Goal: Navigation & Orientation: Find specific page/section

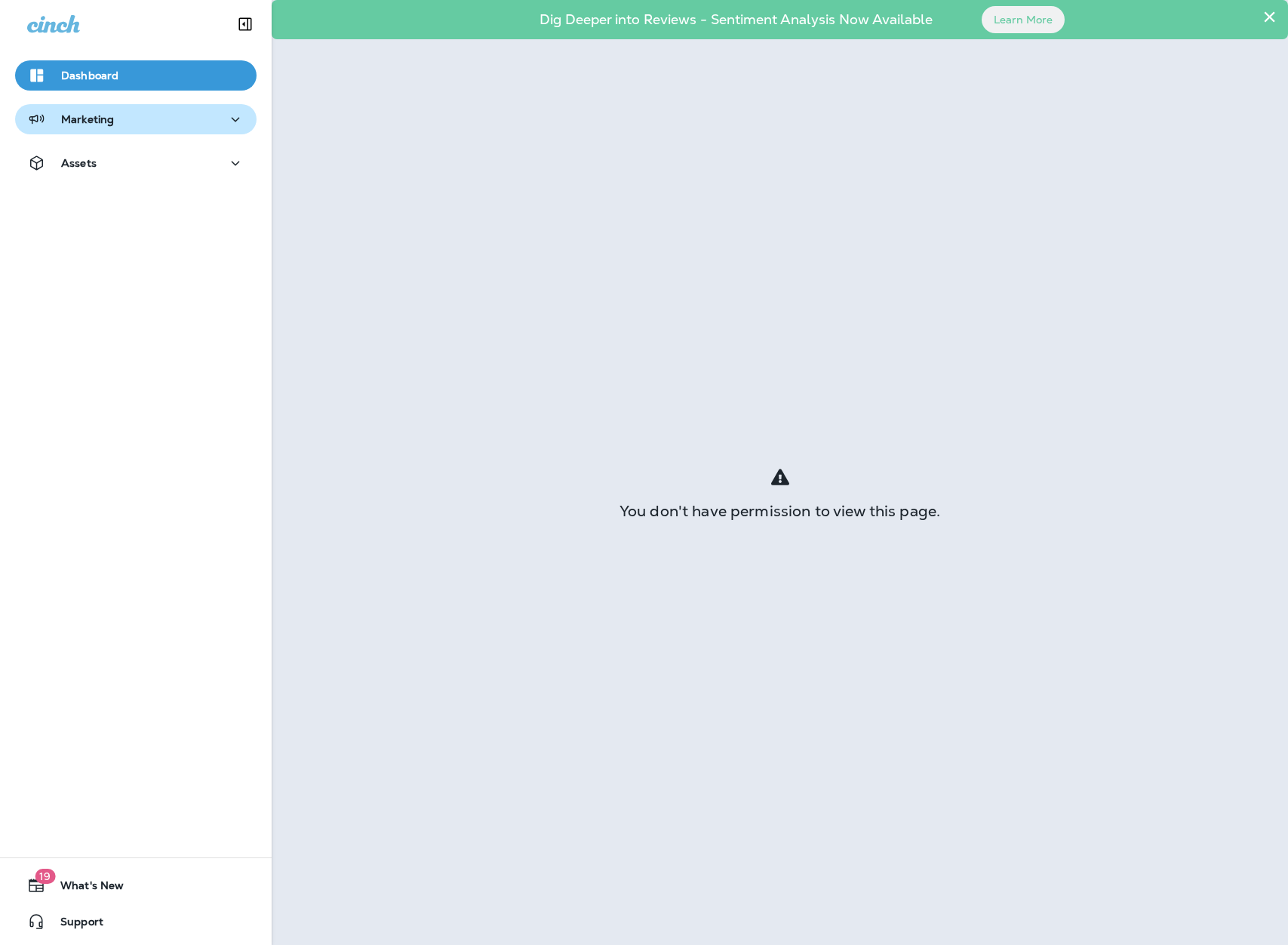
click at [89, 110] on div "Marketing" at bounding box center [70, 119] width 87 height 19
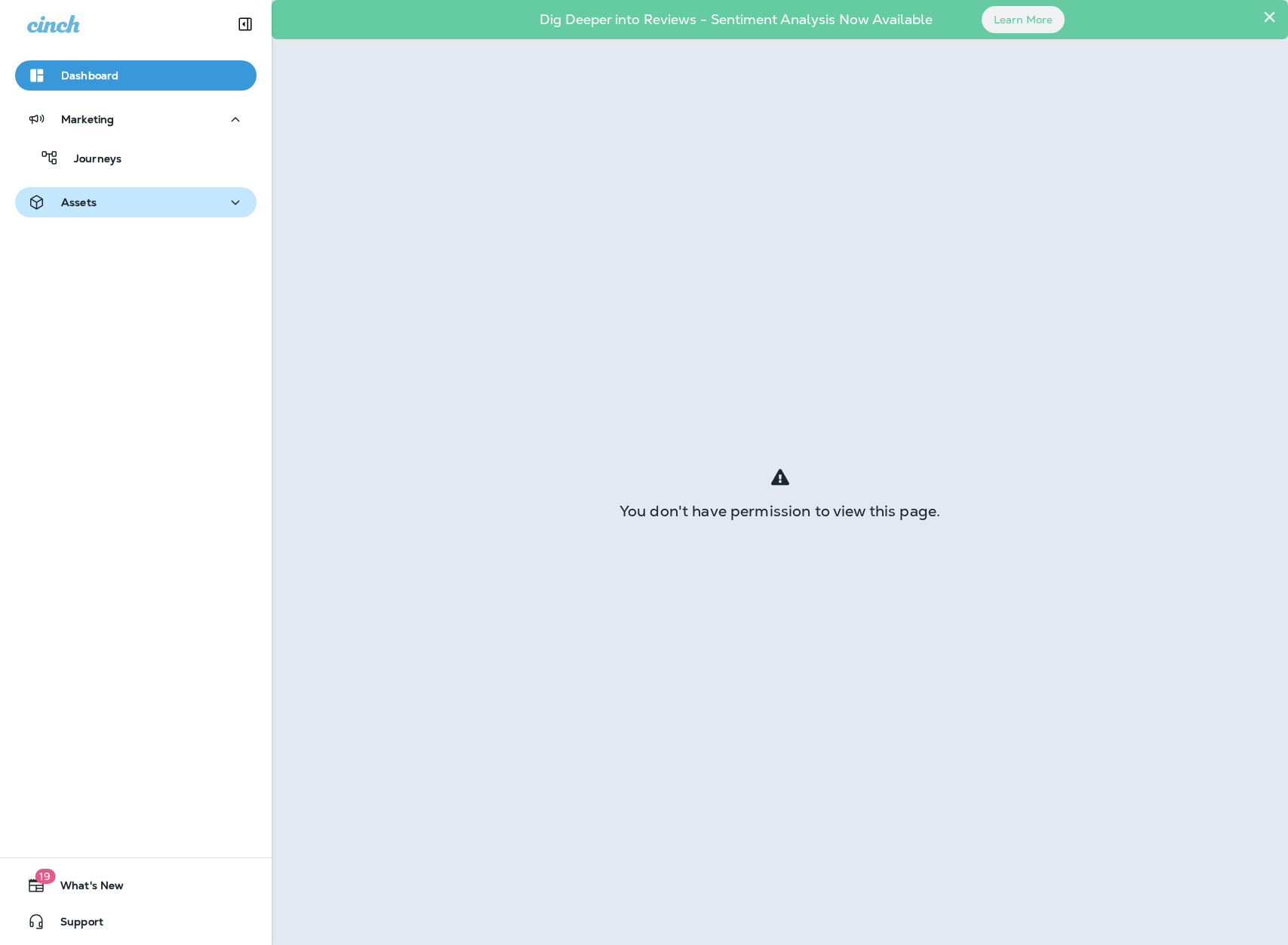
click at [104, 201] on div "Assets" at bounding box center [136, 203] width 218 height 19
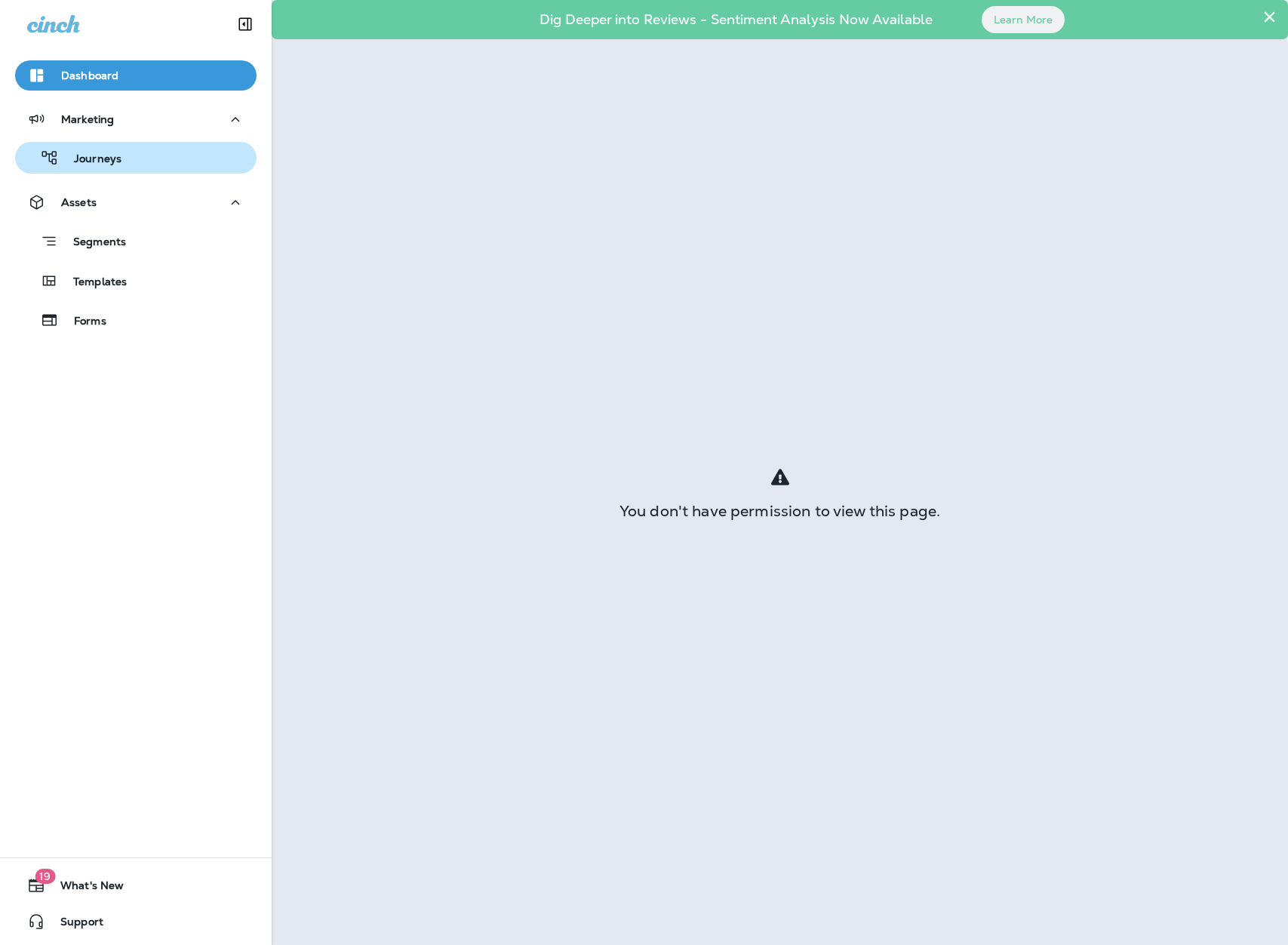
click at [113, 157] on p "Journeys" at bounding box center [90, 159] width 63 height 14
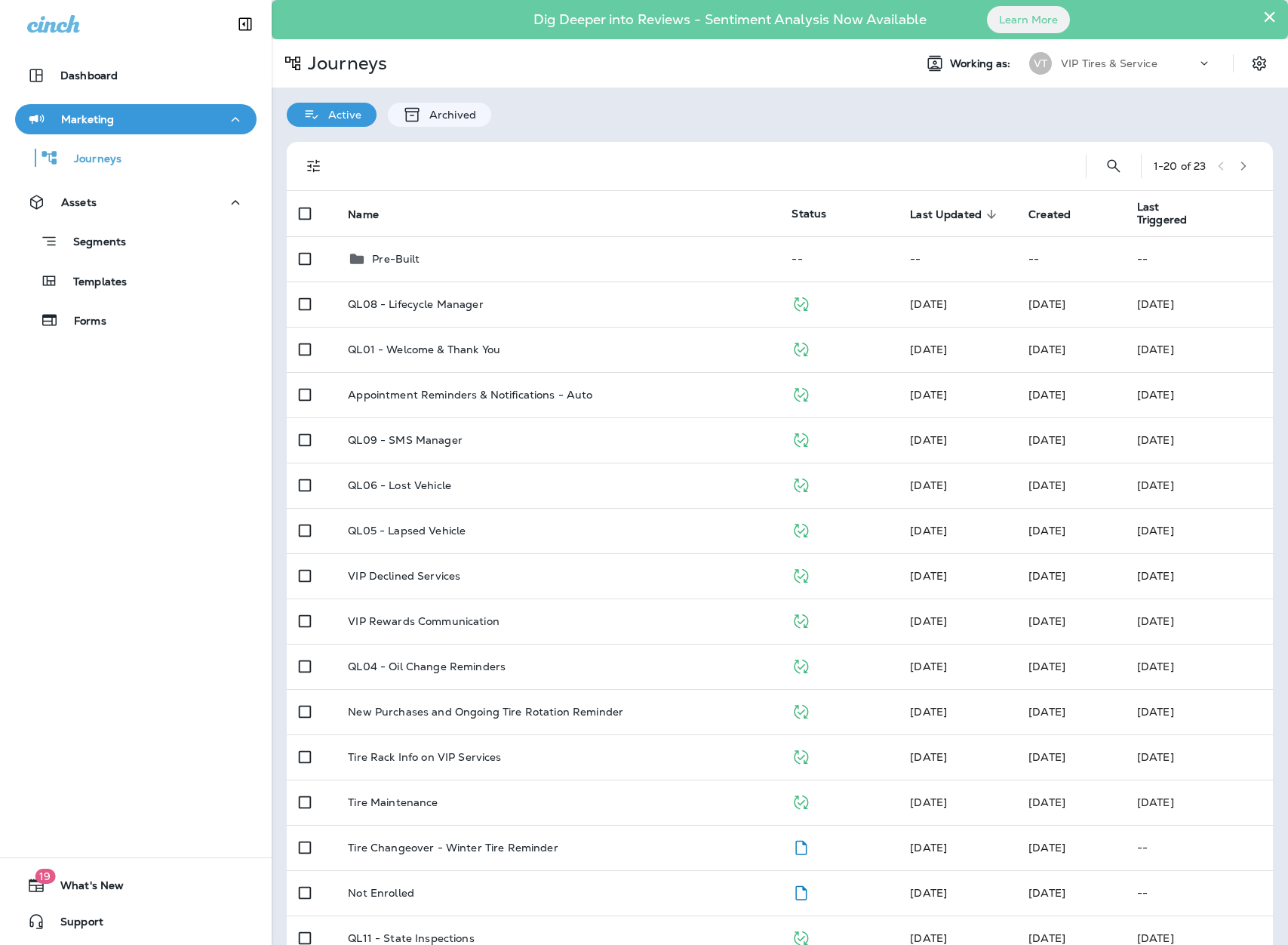
click at [1263, 22] on button "×" at bounding box center [1270, 16] width 14 height 24
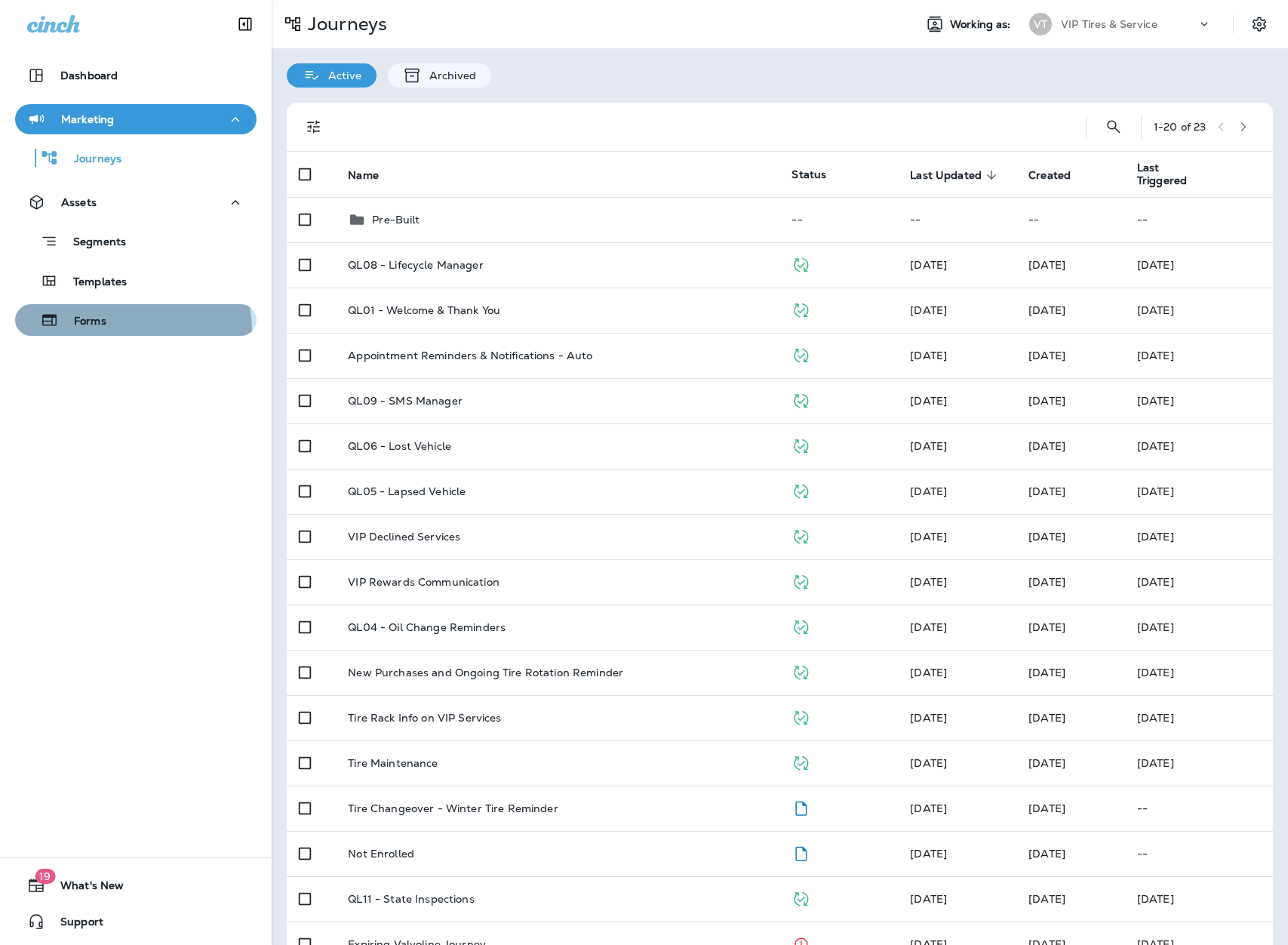
click at [107, 331] on button "Forms" at bounding box center [136, 319] width 242 height 32
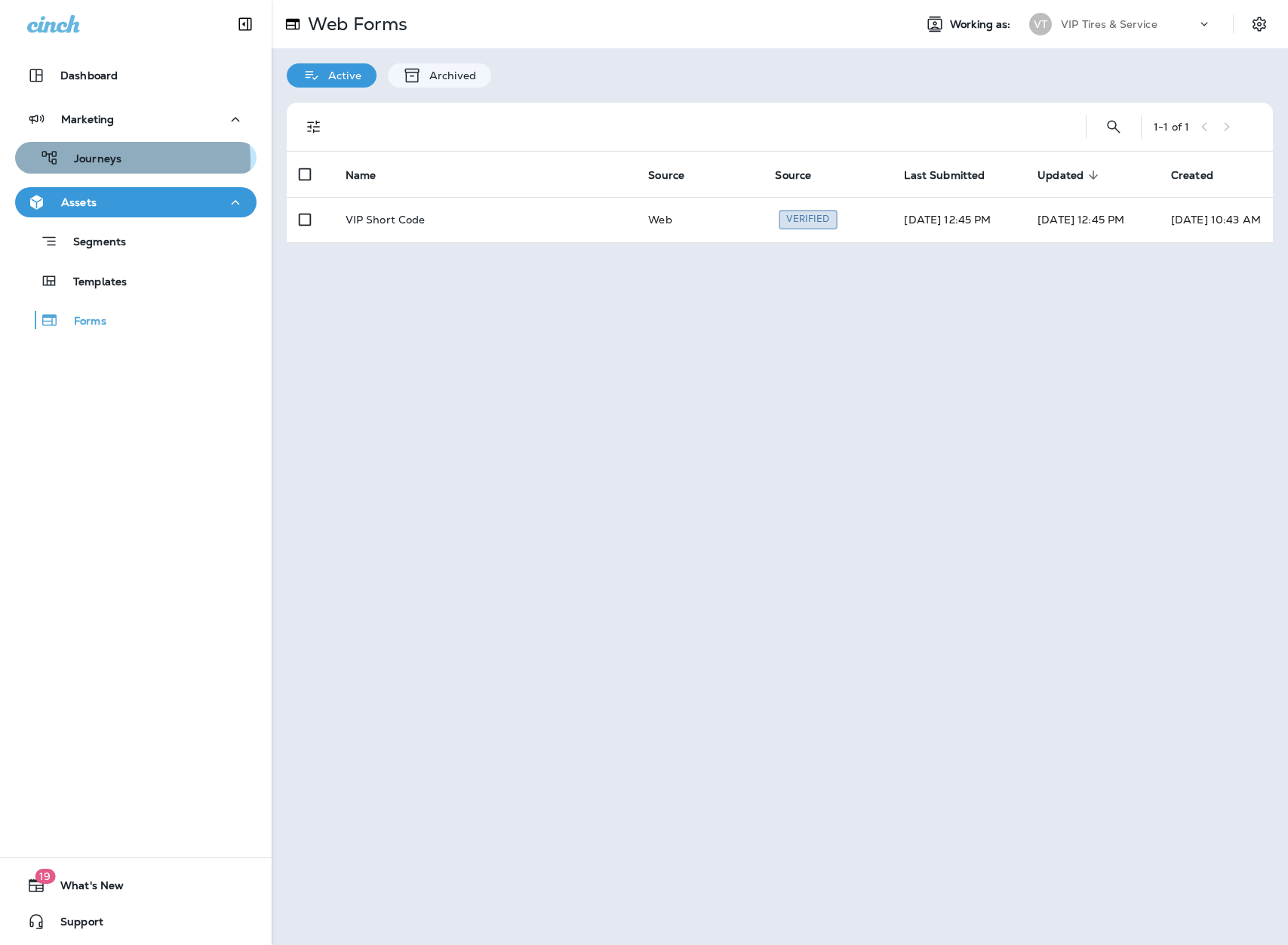
click at [108, 162] on p "Journeys" at bounding box center [90, 159] width 63 height 14
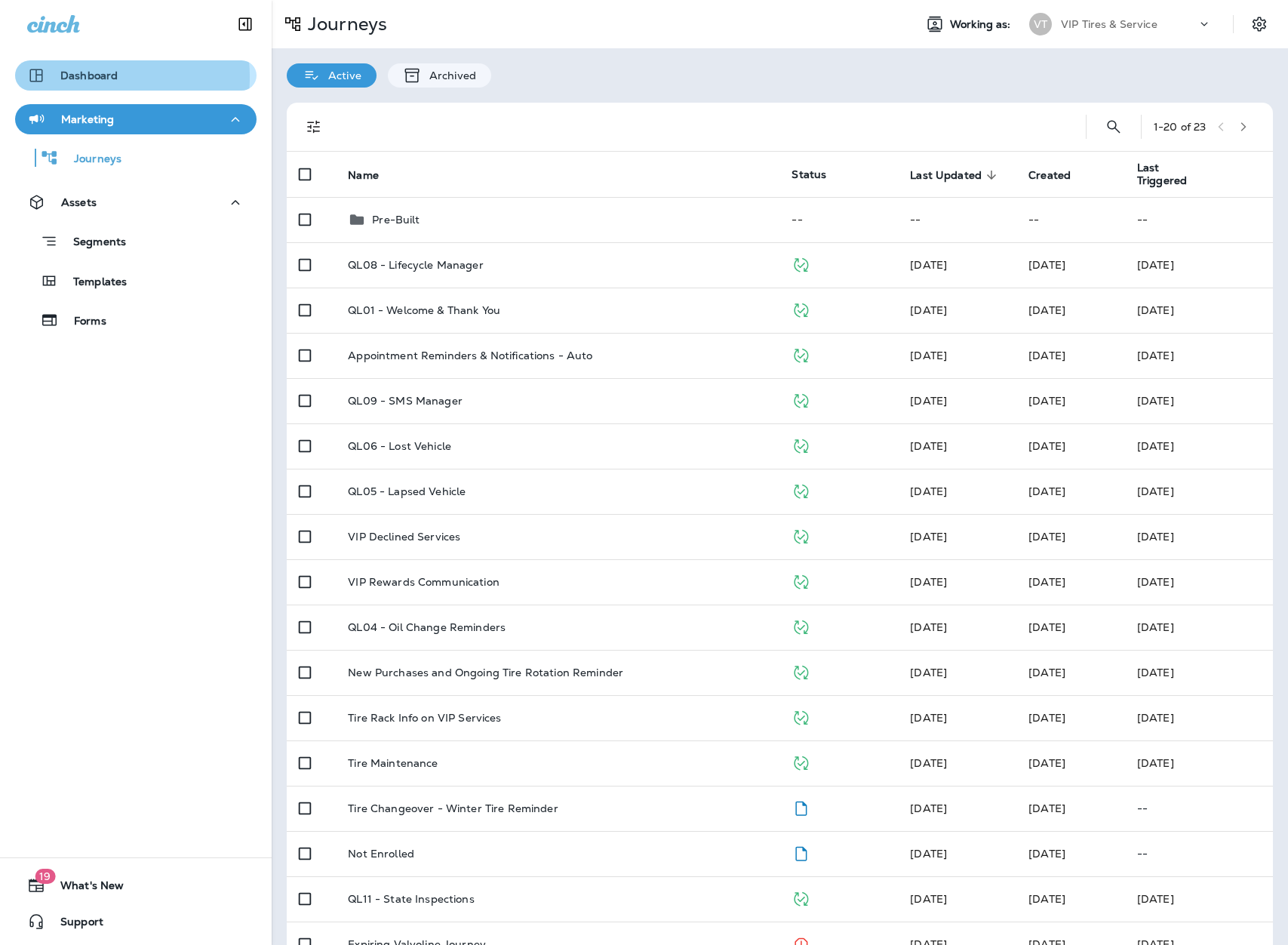
click at [80, 77] on p "Dashboard" at bounding box center [90, 75] width 58 height 13
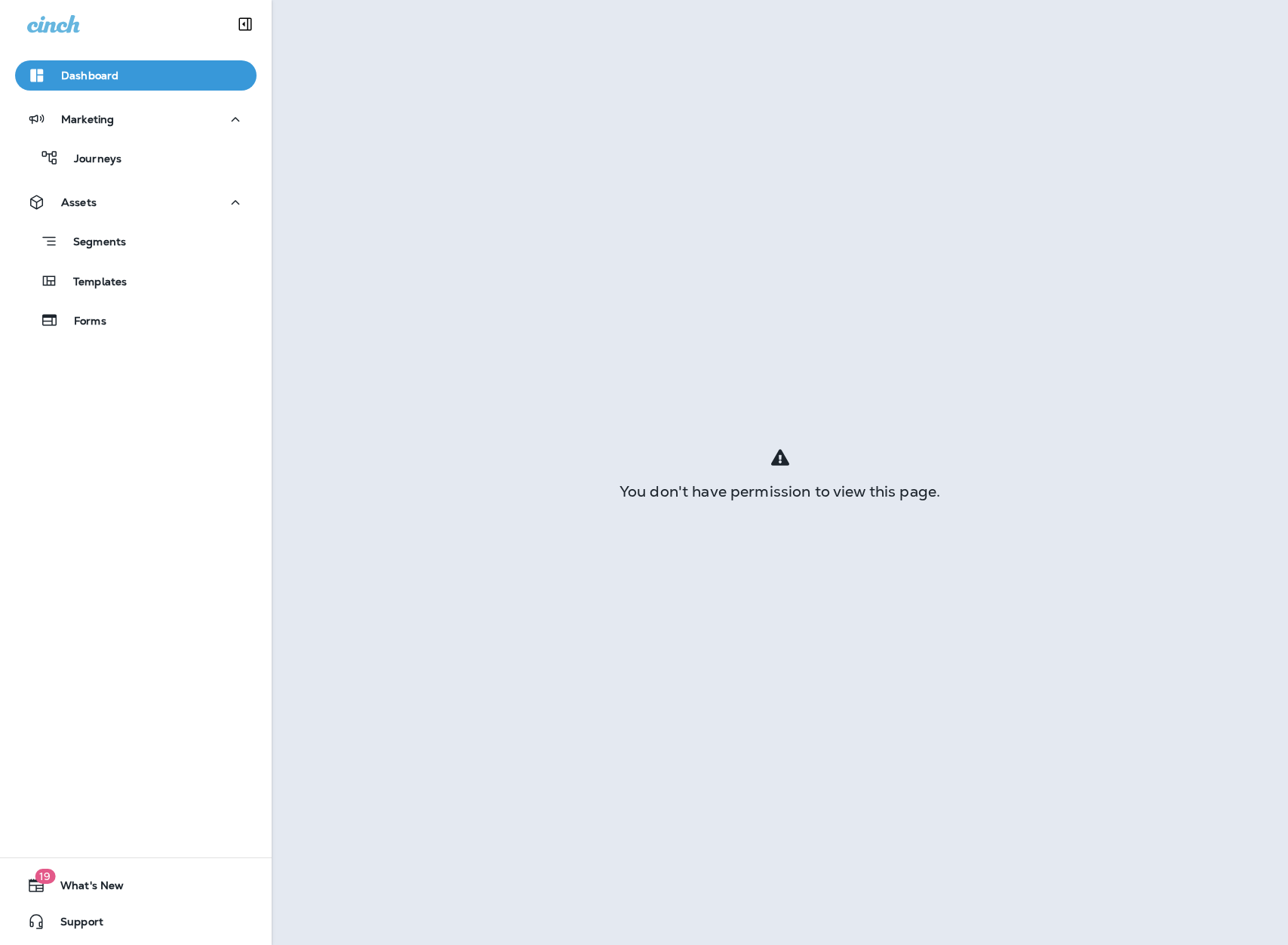
click at [819, 498] on div "You don't have permission to view this page." at bounding box center [780, 491] width 1017 height 13
click at [829, 363] on div "You don't have permission to view this page." at bounding box center [780, 472] width 1017 height 945
click at [71, 30] on icon at bounding box center [53, 24] width 53 height 18
click at [79, 886] on span "What's New" at bounding box center [85, 887] width 79 height 18
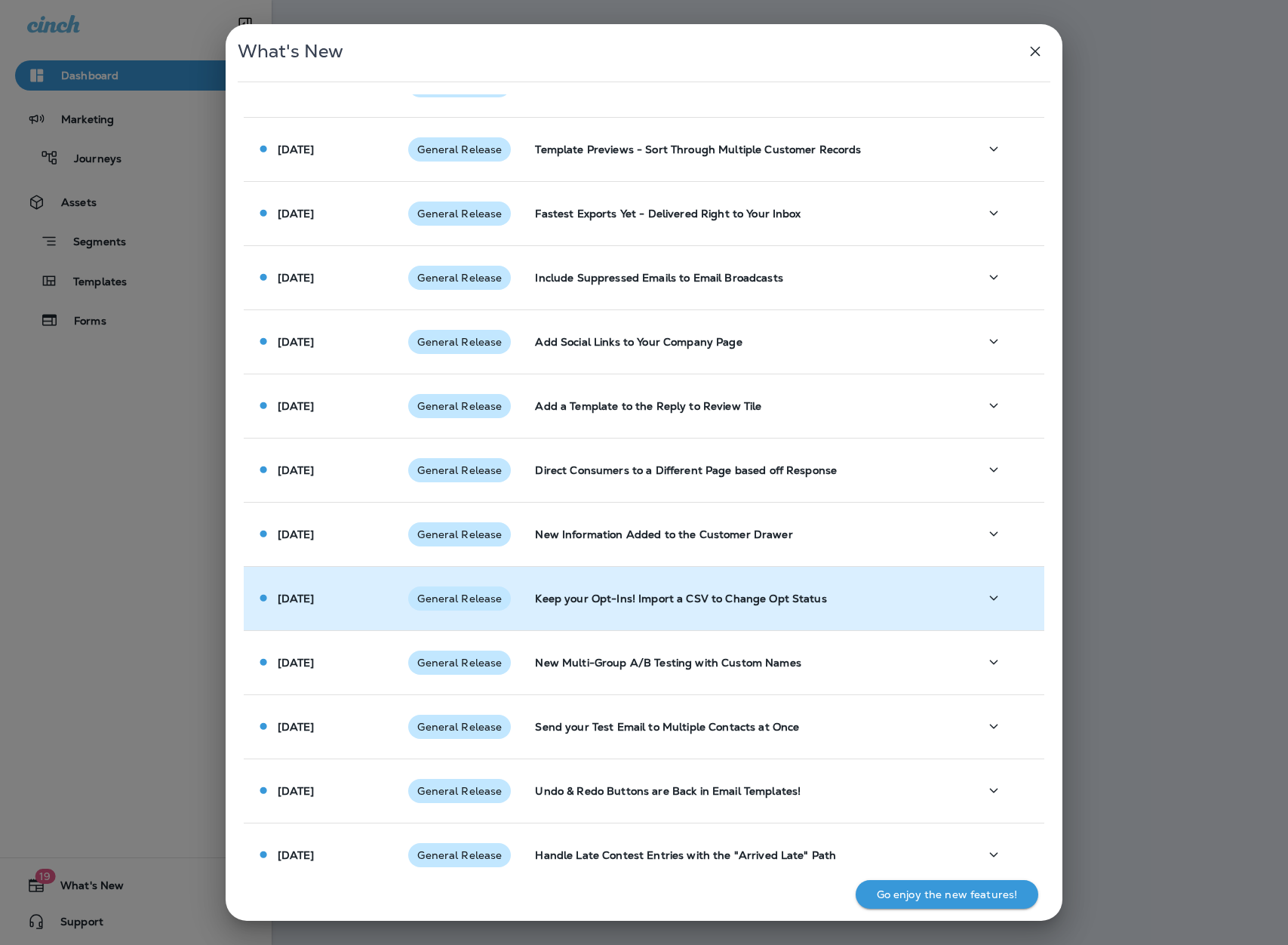
scroll to position [461, 0]
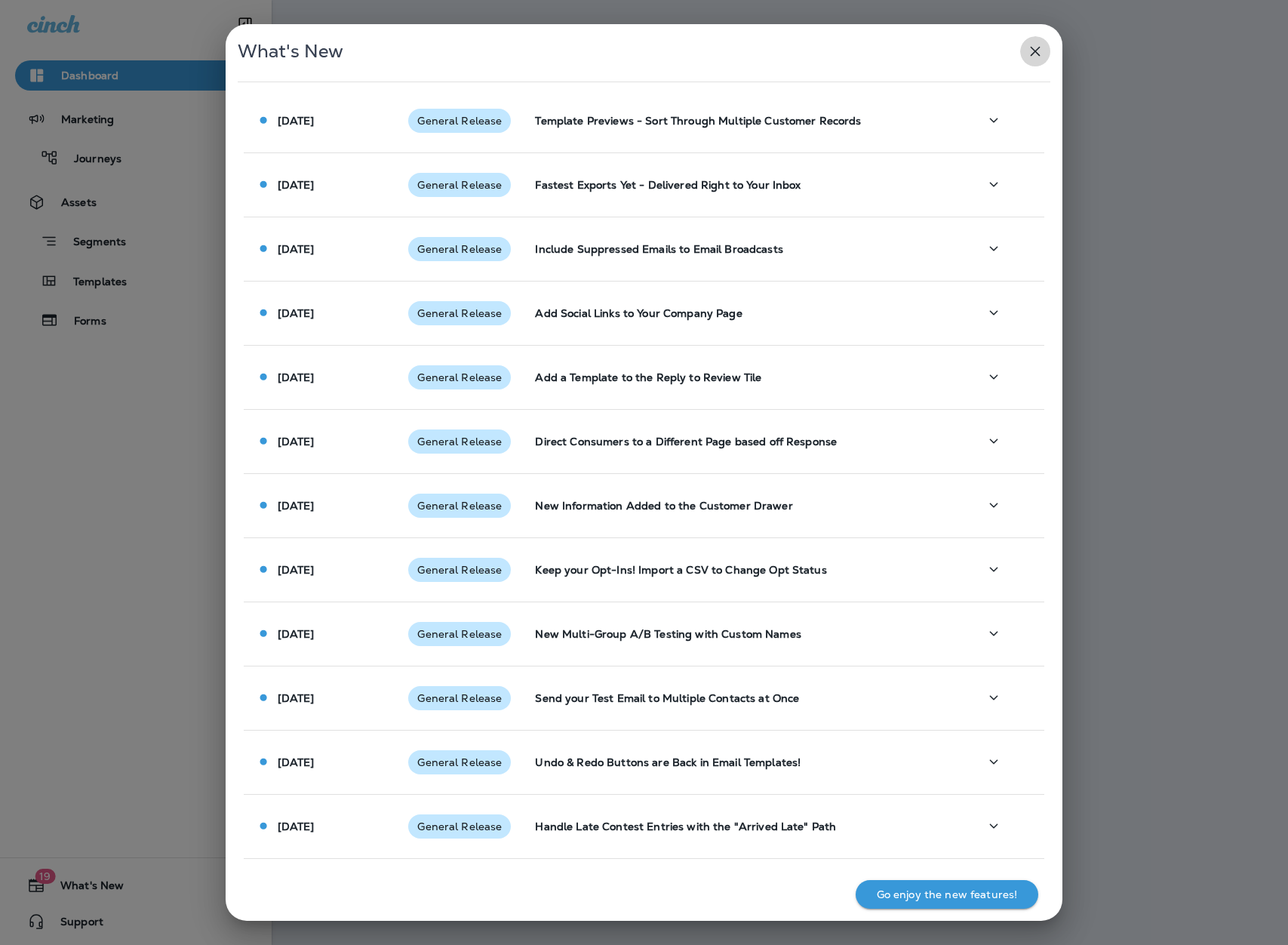
click at [1031, 51] on icon "button" at bounding box center [1035, 51] width 18 height 18
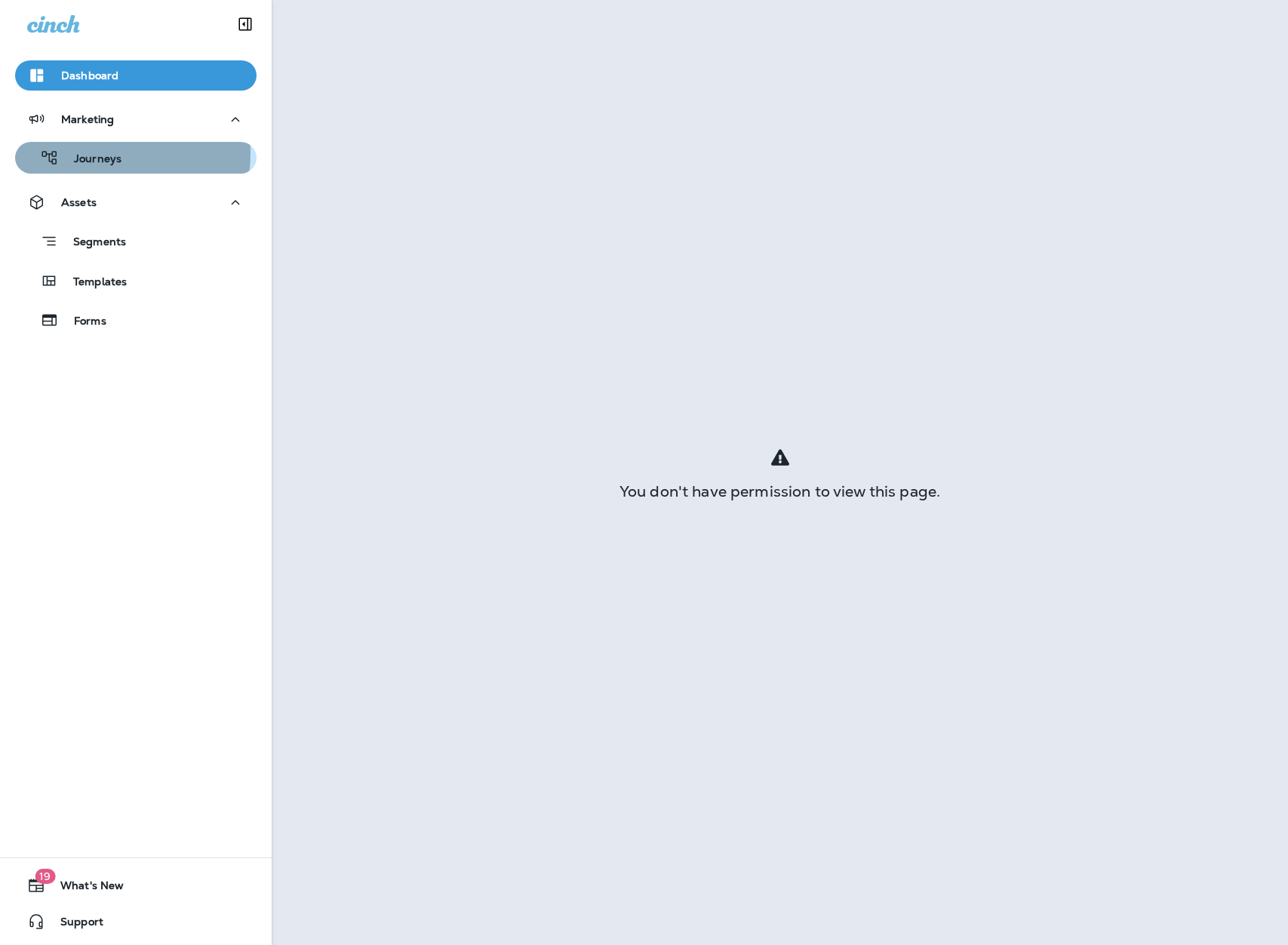
click at [97, 153] on p "Journeys" at bounding box center [90, 159] width 63 height 14
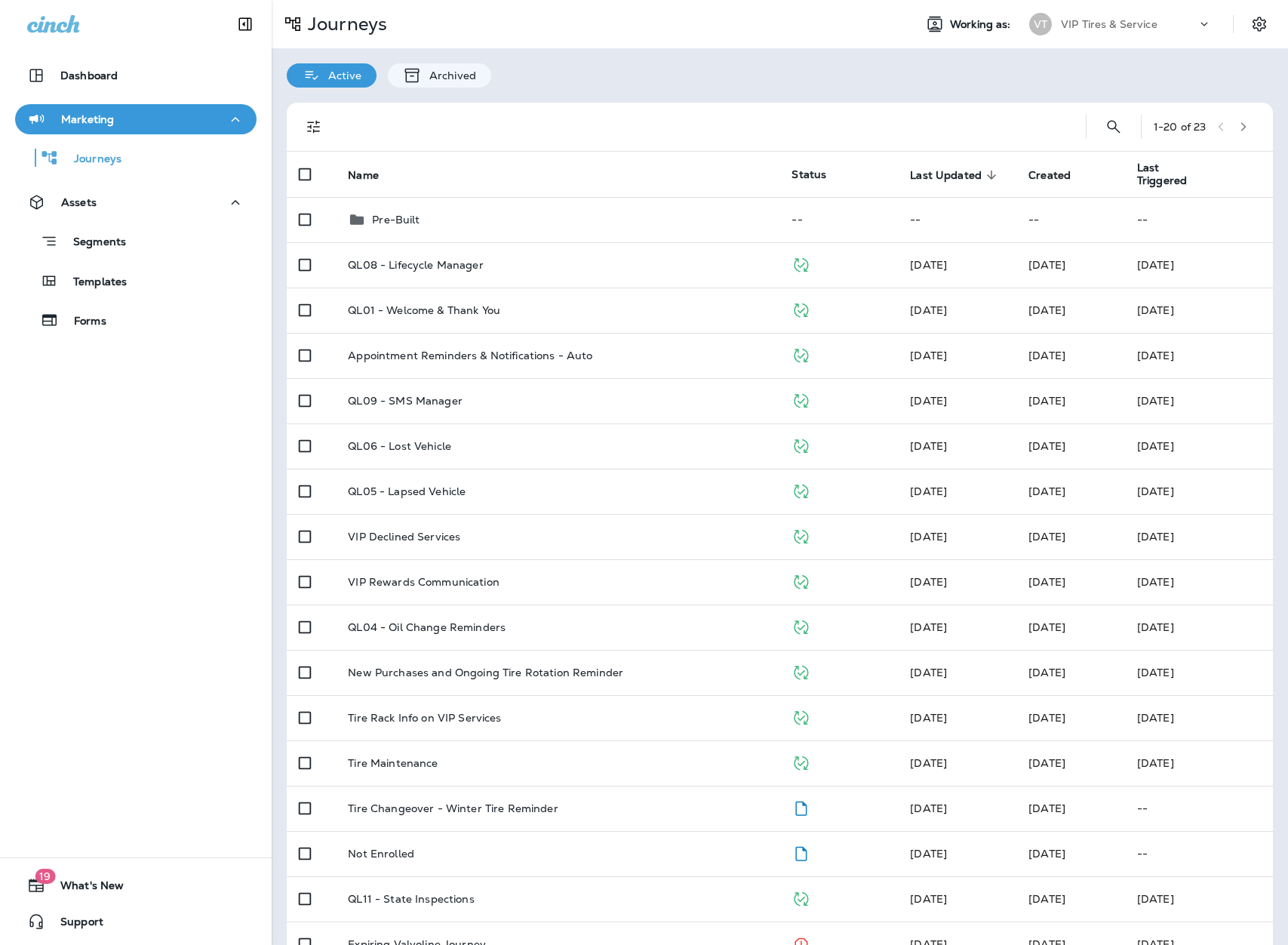
click at [1181, 28] on div "VIP Tires & Service" at bounding box center [1128, 24] width 136 height 23
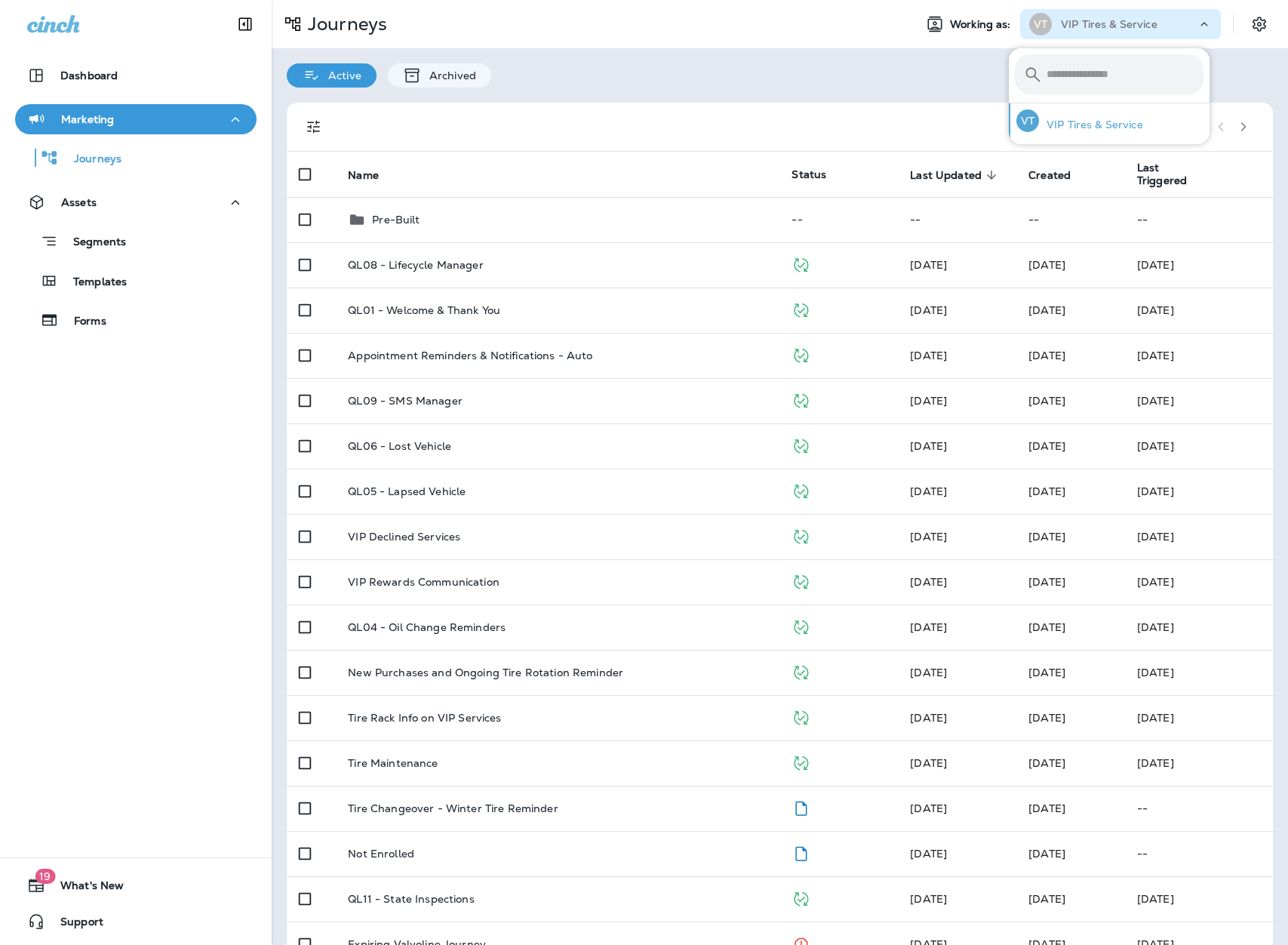
click at [1074, 118] on p "VIP Tires & Service" at bounding box center [1092, 124] width 104 height 13
click at [863, 86] on div "Active Archived" at bounding box center [780, 67] width 1017 height 39
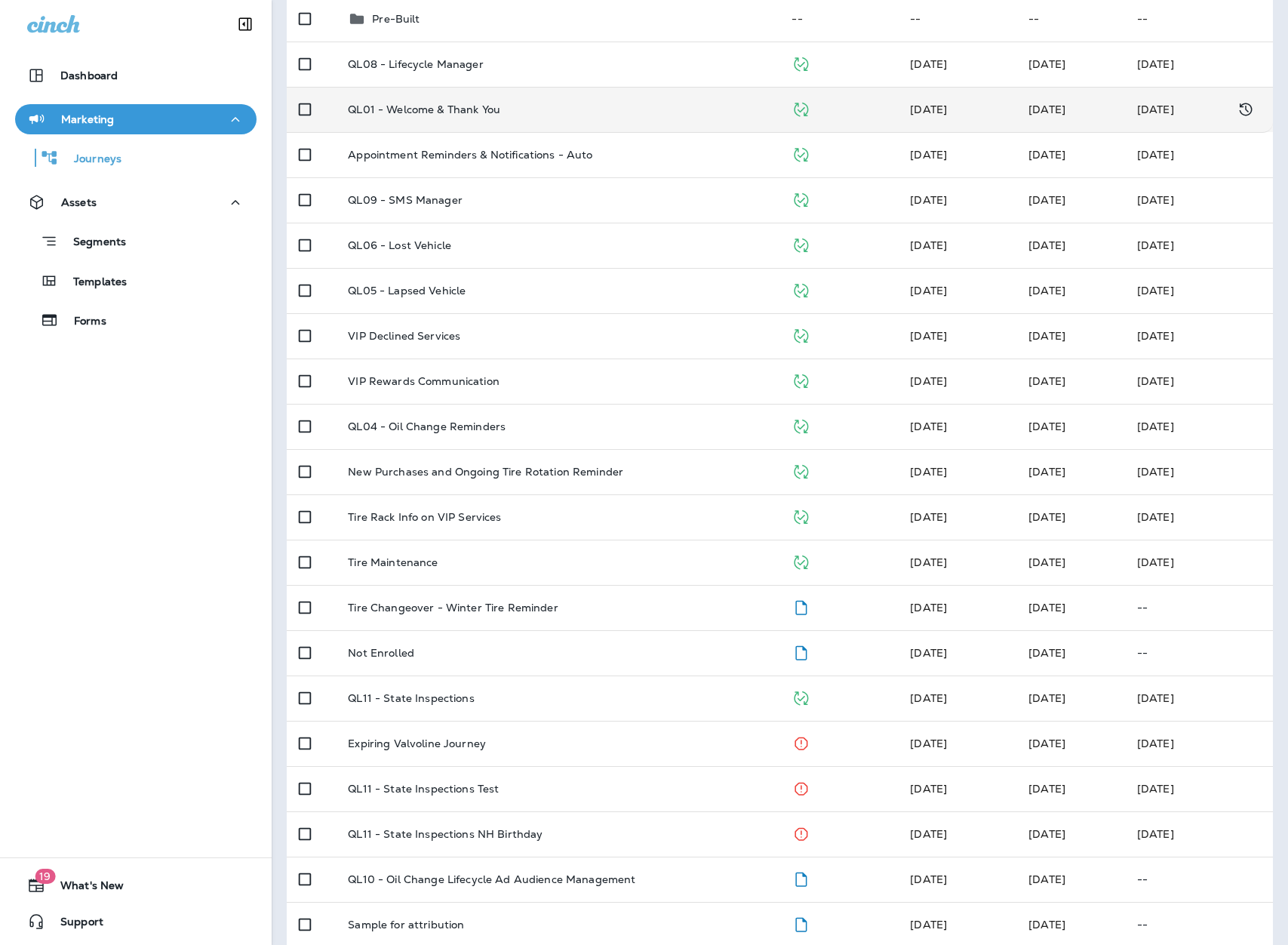
scroll to position [218, 0]
